Goal: Register for event/course

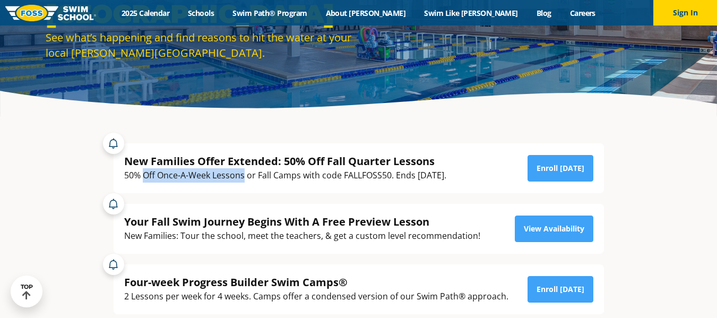
drag, startPoint x: 144, startPoint y: 172, endPoint x: 245, endPoint y: 170, distance: 101.4
click at [245, 170] on div "50% Off Once-A-Week Lessons or Fall Camps with code FALLFOSS50. Ends [DATE]." at bounding box center [285, 175] width 322 height 14
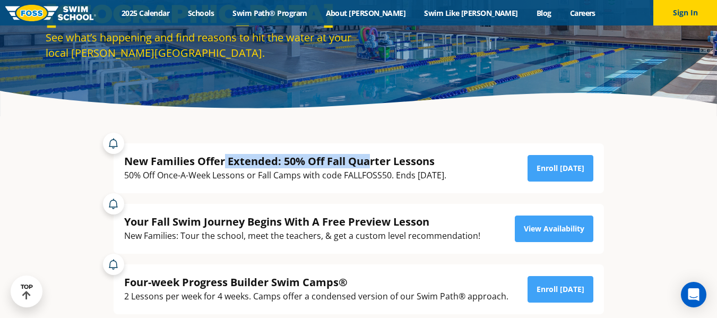
drag, startPoint x: 223, startPoint y: 157, endPoint x: 407, endPoint y: 175, distance: 184.5
click at [370, 158] on div "New Families Offer Extended: 50% Off Fall Quarter Lessons" at bounding box center [285, 161] width 322 height 14
drag, startPoint x: 407, startPoint y: 175, endPoint x: 479, endPoint y: 175, distance: 72.2
click at [423, 175] on div "50% Off Once-A-Week Lessons or Fall Camps with code FALLFOSS50. Ends [DATE]." at bounding box center [285, 175] width 322 height 14
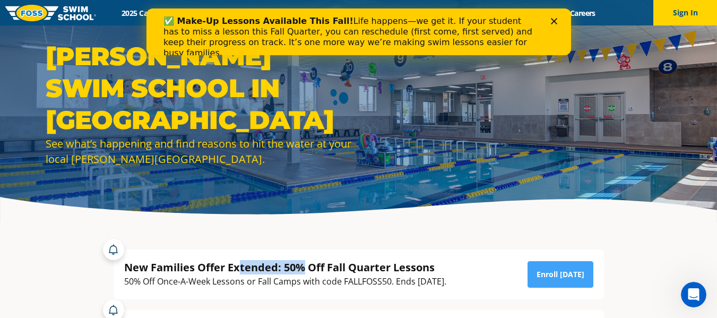
click at [301, 269] on div "New Families Offer Extended: 50% Off Fall Quarter Lessons" at bounding box center [285, 267] width 322 height 14
click at [302, 269] on div "New Families Offer Extended: 50% Off Fall Quarter Lessons" at bounding box center [285, 267] width 322 height 14
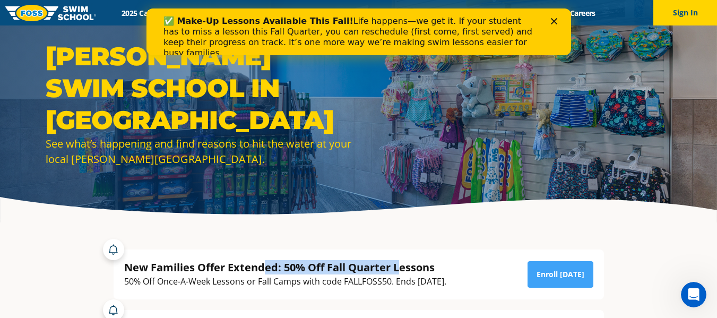
drag, startPoint x: 339, startPoint y: 262, endPoint x: 402, endPoint y: 261, distance: 62.6
click at [402, 261] on div "New Families Offer Extended: 50% Off Fall Quarter Lessons" at bounding box center [285, 267] width 322 height 14
click at [440, 276] on div "50% Off Once-A-Week Lessons or Fall Camps with code FALLFOSS50. Ends [DATE]." at bounding box center [285, 281] width 322 height 14
drag, startPoint x: 468, startPoint y: 286, endPoint x: 92, endPoint y: 261, distance: 376.1
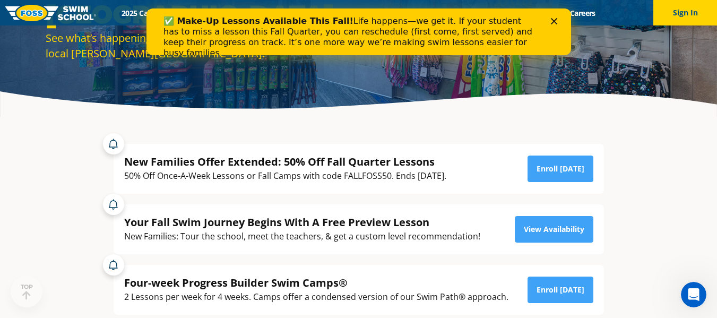
scroll to position [106, 0]
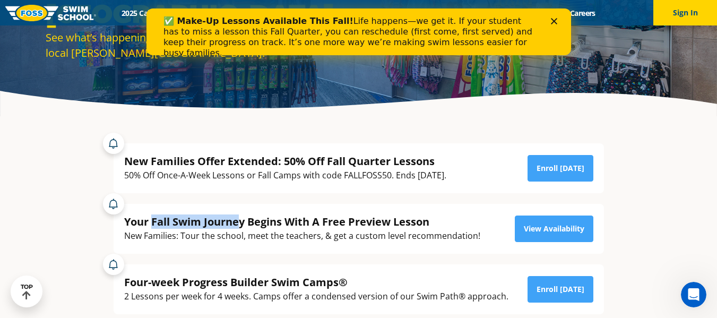
drag, startPoint x: 151, startPoint y: 221, endPoint x: 237, endPoint y: 207, distance: 87.5
click at [237, 207] on div "Your Fall Swim Journey Begins With A Free Preview Lesson New Families: Tour the…" at bounding box center [359, 229] width 490 height 50
drag, startPoint x: 236, startPoint y: 239, endPoint x: 245, endPoint y: 235, distance: 9.8
click at [236, 239] on div "New Families: Tour the school, meet the teachers, & get a custom level recommen…" at bounding box center [302, 236] width 356 height 14
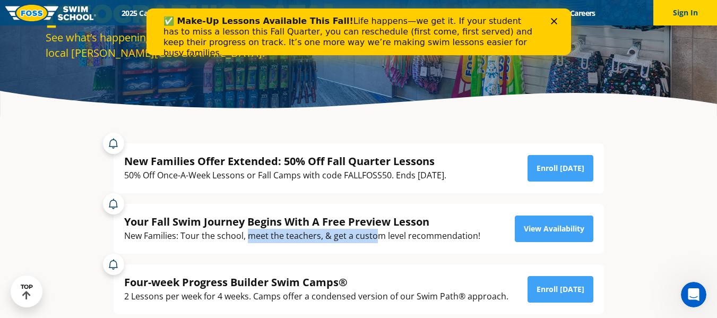
drag, startPoint x: 246, startPoint y: 235, endPoint x: 488, endPoint y: 242, distance: 242.6
click at [381, 242] on div "New Families: Tour the school, meet the teachers, & get a custom level recommen…" at bounding box center [302, 236] width 356 height 14
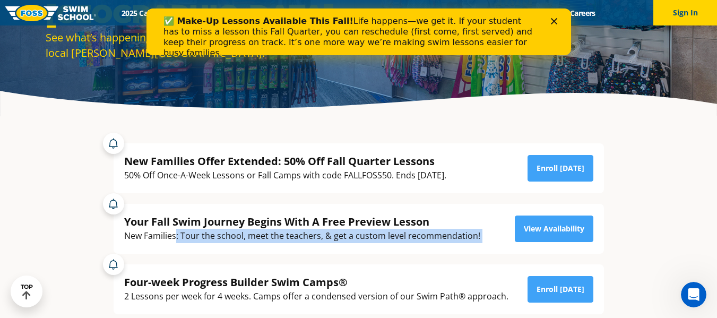
drag, startPoint x: 488, startPoint y: 242, endPoint x: 176, endPoint y: 233, distance: 312.7
click at [176, 233] on div "Your Fall Swim Journey Begins With A Free Preview Lesson New Families: Tour the…" at bounding box center [358, 228] width 469 height 29
click at [176, 233] on div "New Families: Tour the school, meet the teachers, & get a custom level recommen…" at bounding box center [302, 236] width 356 height 14
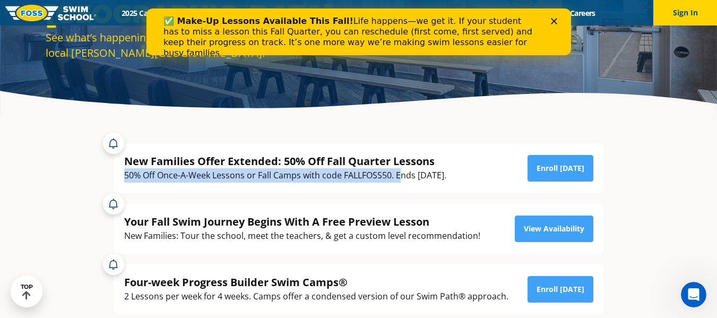
drag, startPoint x: 122, startPoint y: 174, endPoint x: 402, endPoint y: 171, distance: 280.2
click at [401, 171] on div "New Families Offer Extended: 50% Off Fall Quarter Lessons 50% Off Once-A-Week L…" at bounding box center [359, 168] width 490 height 50
click at [552, 171] on link "Enroll [DATE]" at bounding box center [561, 168] width 66 height 27
